Goal: Task Accomplishment & Management: Manage account settings

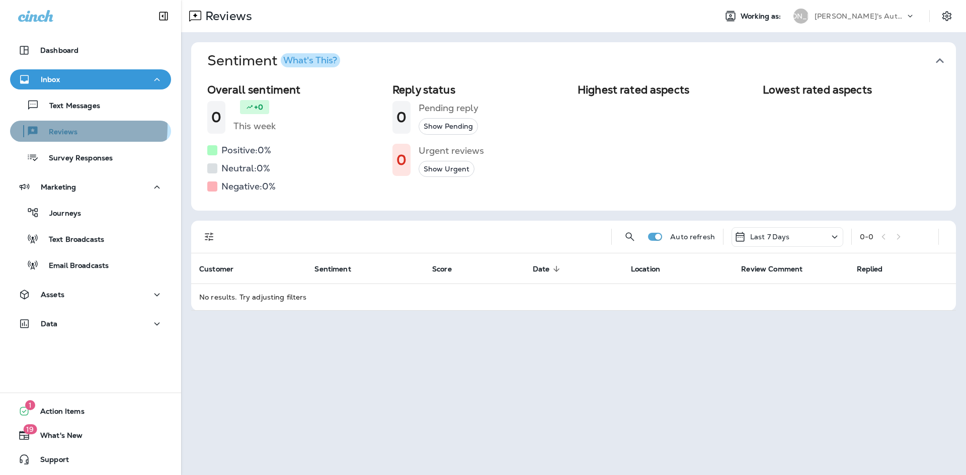
click at [59, 127] on div "Reviews" at bounding box center [45, 131] width 63 height 15
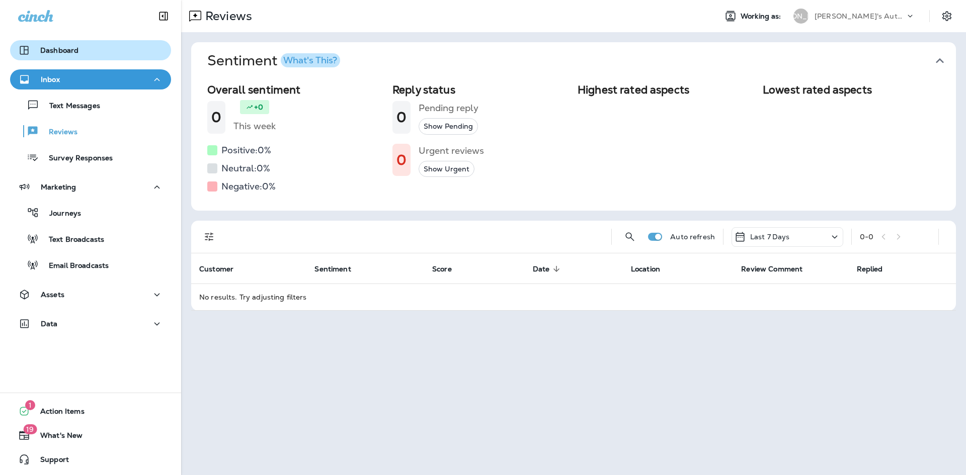
click at [61, 54] on p "Dashboard" at bounding box center [59, 50] width 38 height 8
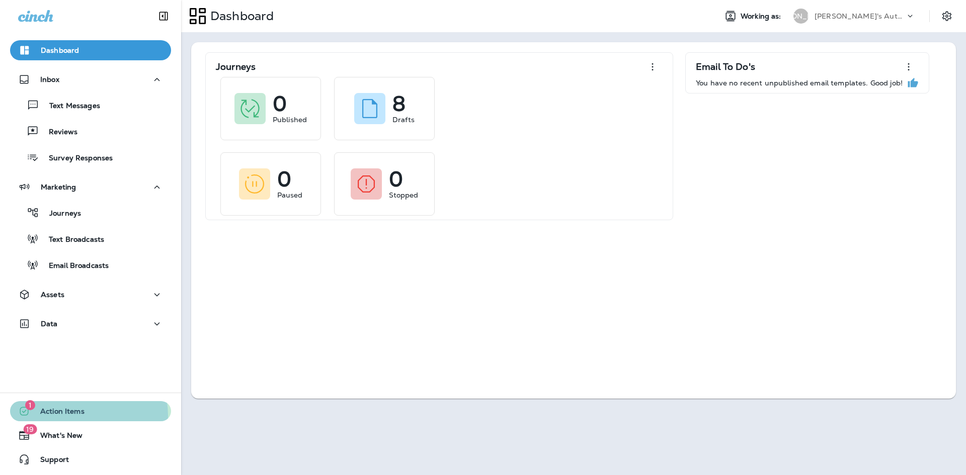
click at [80, 416] on span "Action Items" at bounding box center [57, 414] width 54 height 12
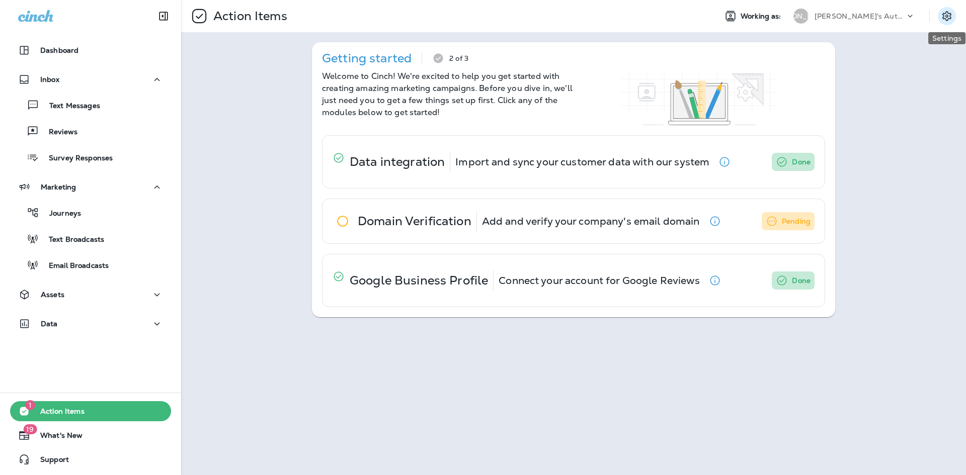
click at [950, 15] on icon "Settings" at bounding box center [947, 16] width 12 height 12
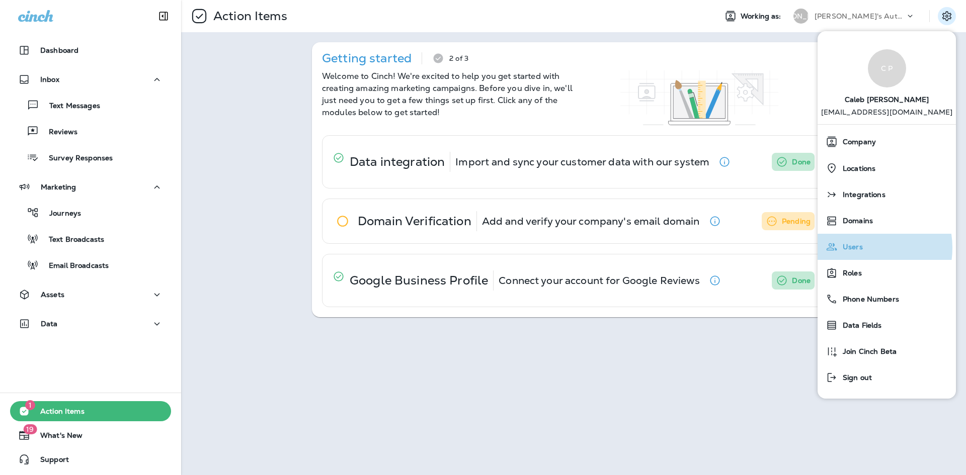
click at [858, 248] on span "Users" at bounding box center [850, 247] width 25 height 9
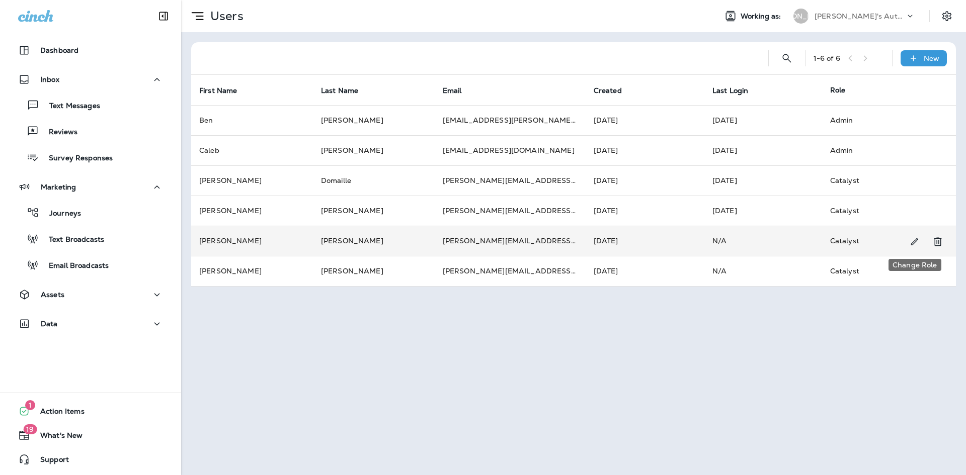
click at [920, 240] on button "Change Role" at bounding box center [914, 242] width 19 height 20
select select "*****"
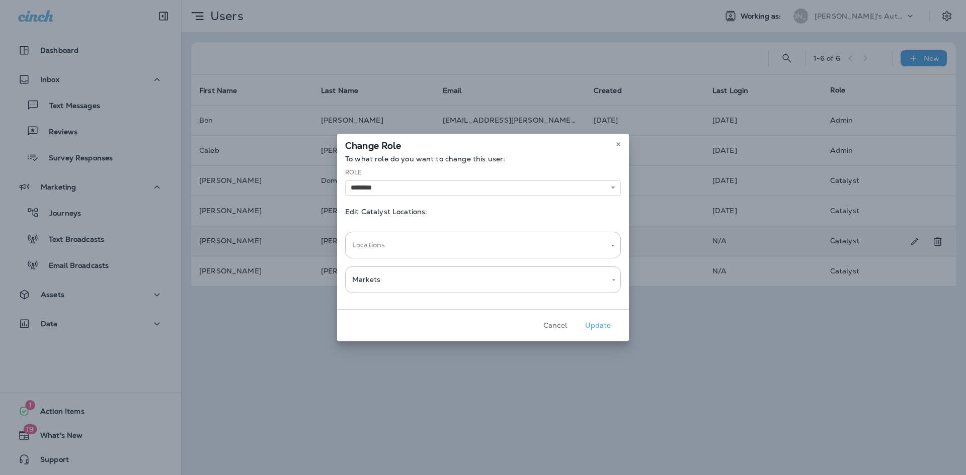
click at [624, 143] on div "Change Role" at bounding box center [483, 144] width 292 height 21
click at [621, 144] on button at bounding box center [618, 144] width 11 height 11
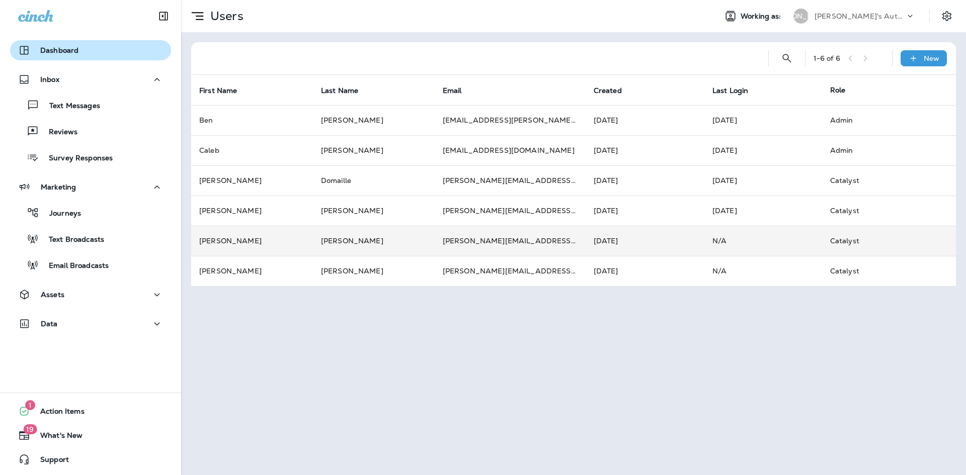
click at [96, 54] on div "Dashboard" at bounding box center [90, 50] width 145 height 12
